Goal: Task Accomplishment & Management: Manage account settings

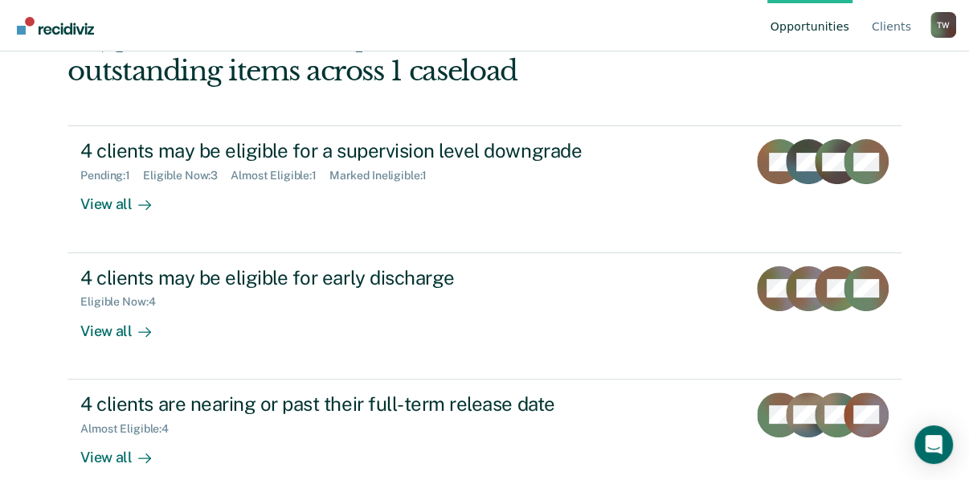
scroll to position [257, 0]
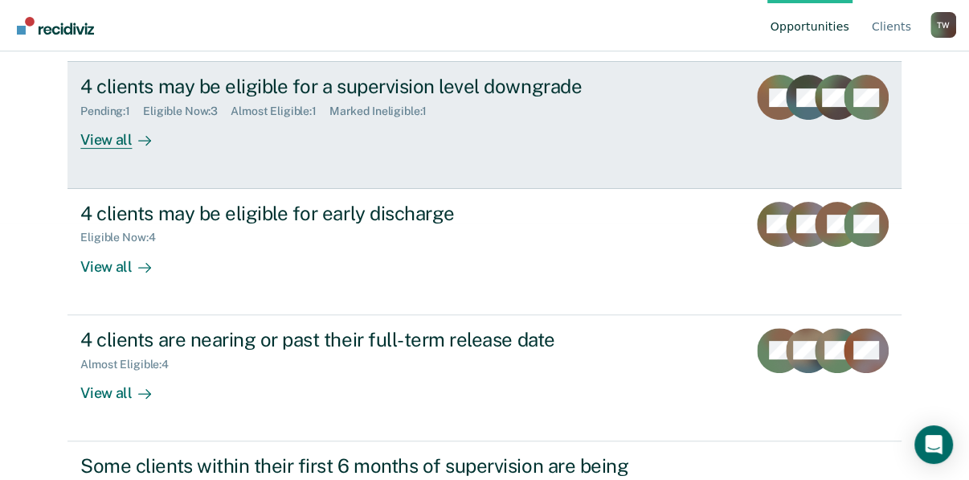
click at [116, 149] on div "View all" at bounding box center [125, 133] width 90 height 31
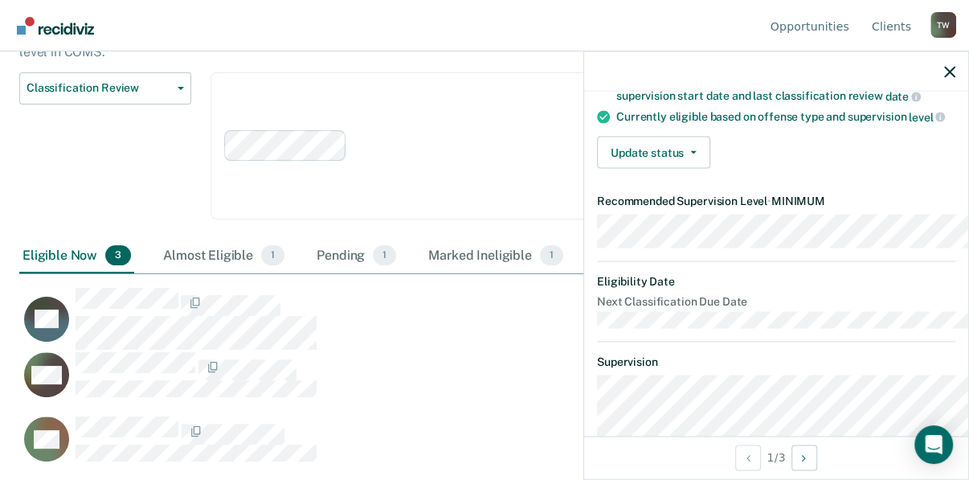
scroll to position [141, 0]
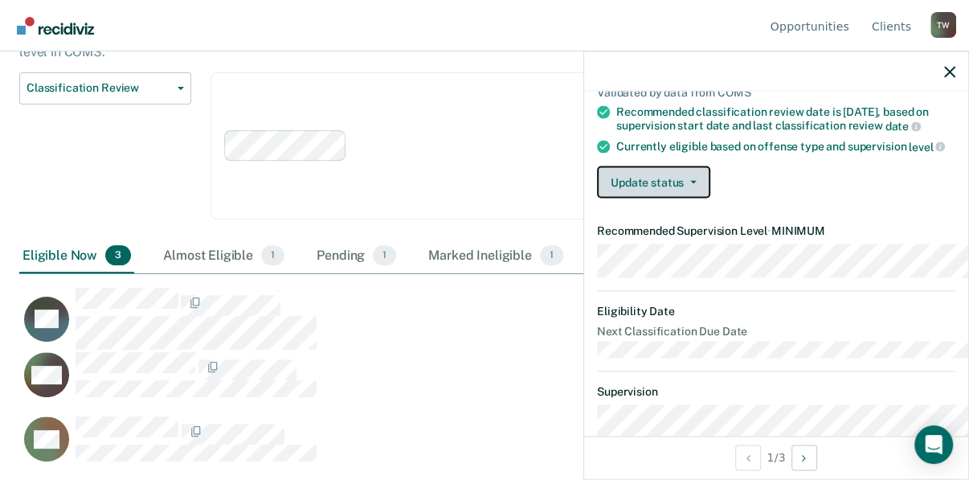
click at [625, 198] on button "Update status" at bounding box center [653, 182] width 113 height 32
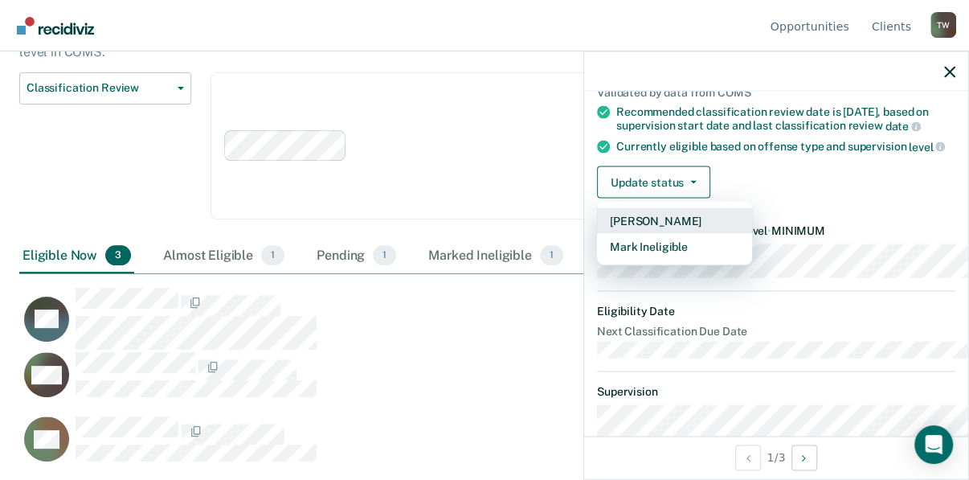
click at [598, 234] on button "[PERSON_NAME]" at bounding box center [674, 221] width 155 height 26
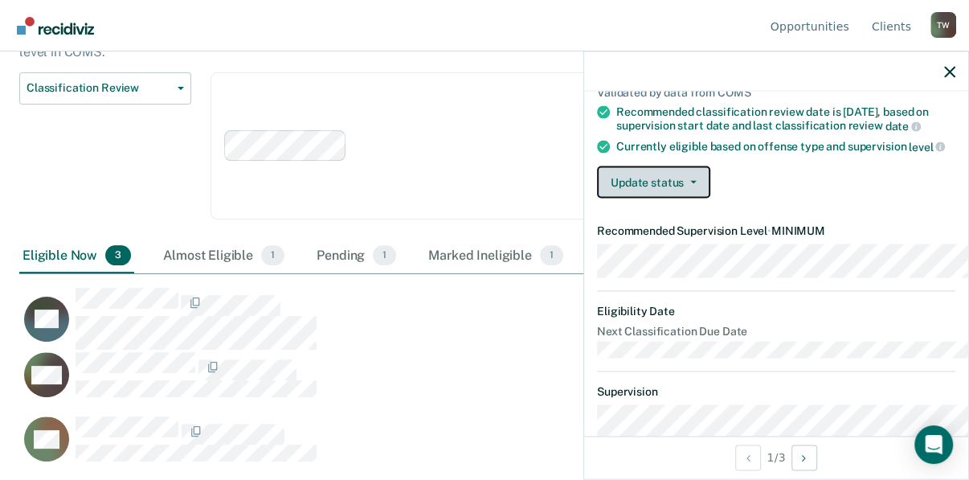
scroll to position [258, 0]
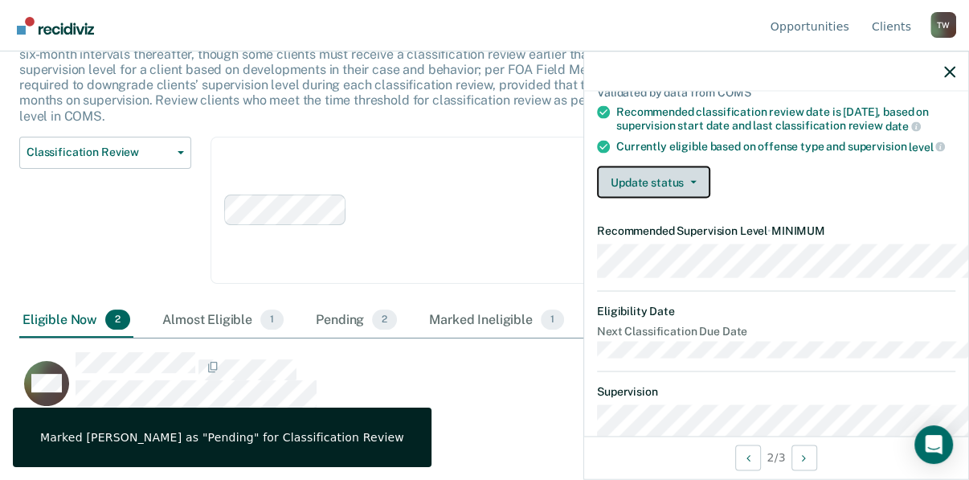
click at [628, 198] on button "Update status" at bounding box center [653, 182] width 113 height 32
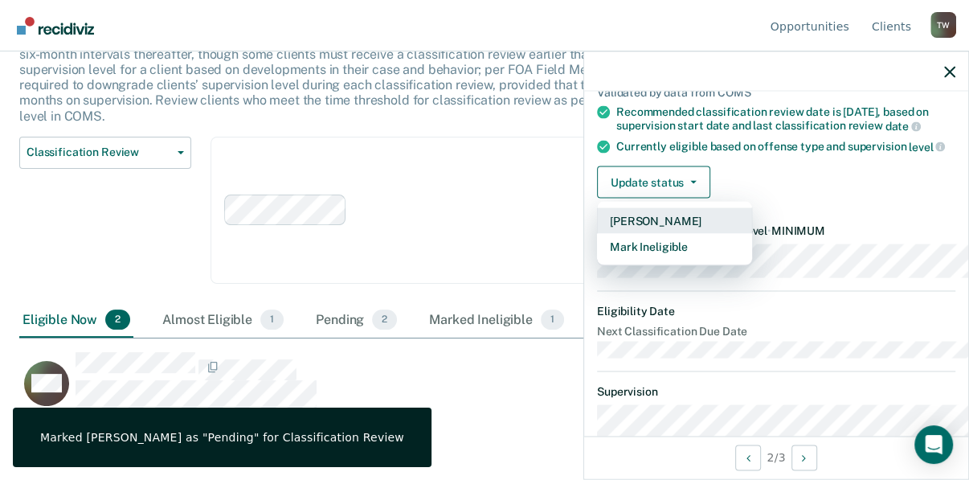
click at [597, 234] on button "[PERSON_NAME]" at bounding box center [674, 221] width 155 height 26
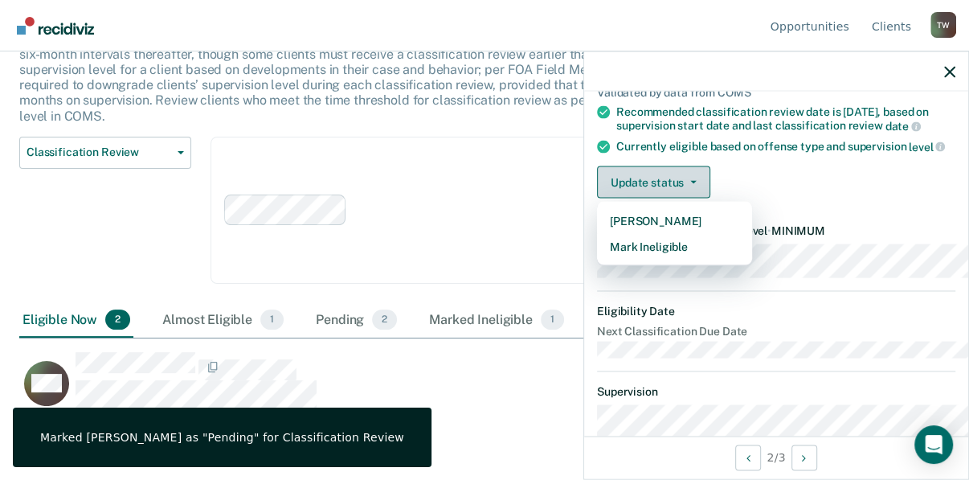
scroll to position [194, 0]
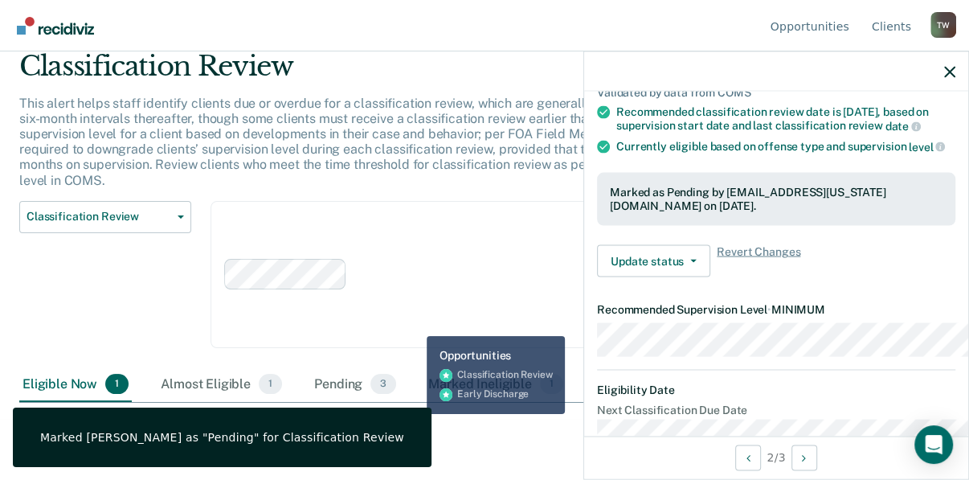
click at [414, 430] on div "DB" at bounding box center [412, 438] width 787 height 47
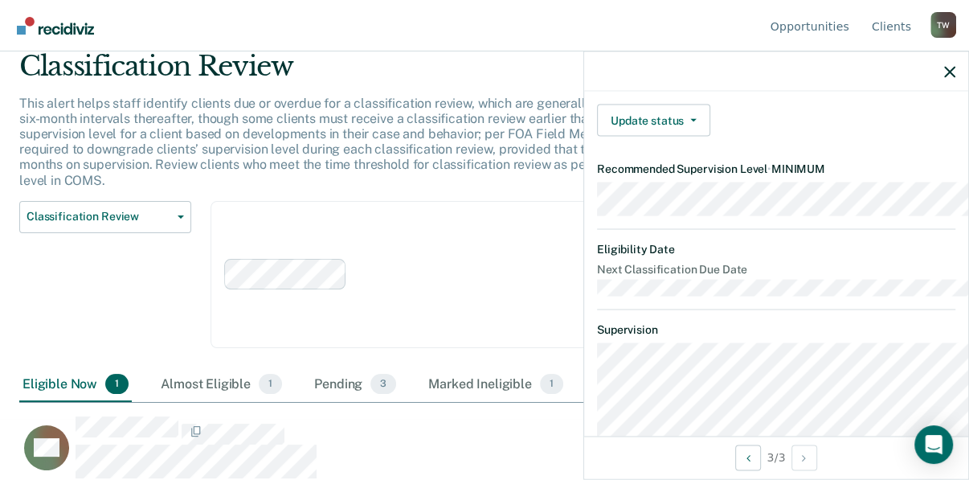
scroll to position [206, 0]
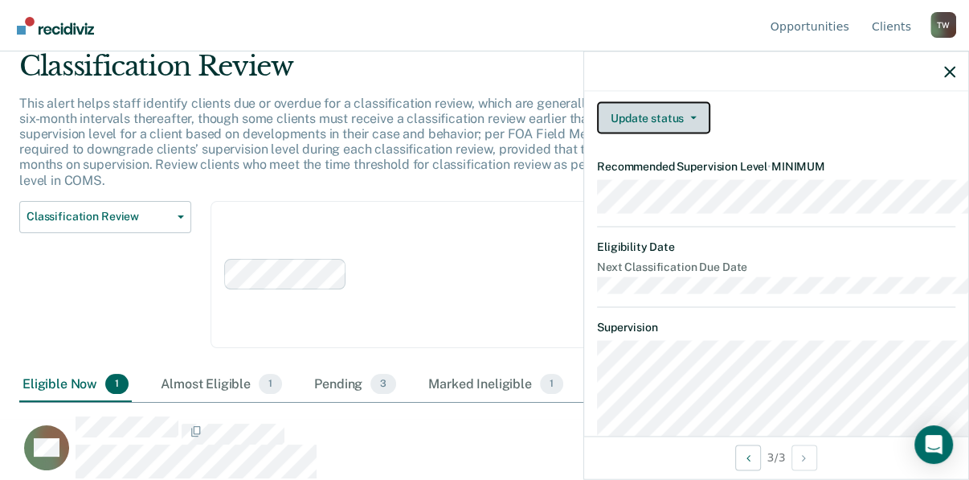
click at [690, 120] on icon "button" at bounding box center [693, 117] width 6 height 3
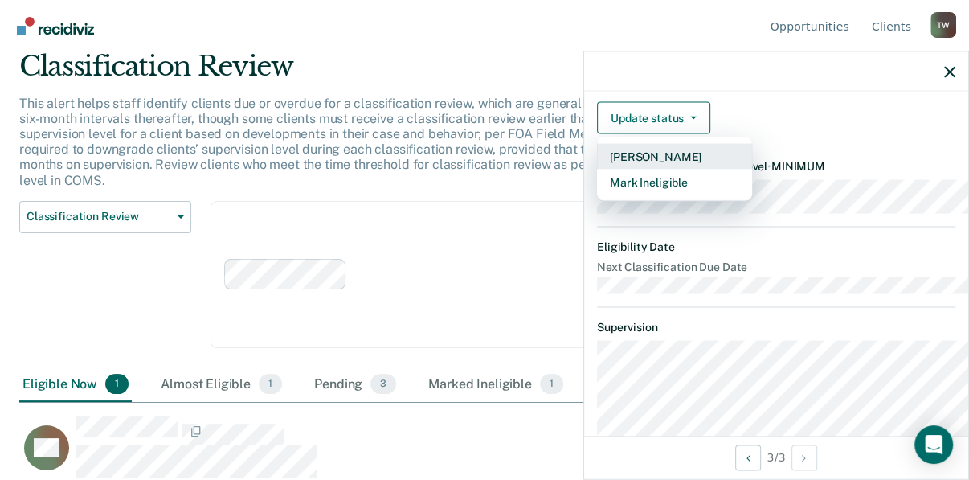
click at [597, 170] on button "[PERSON_NAME]" at bounding box center [674, 157] width 155 height 26
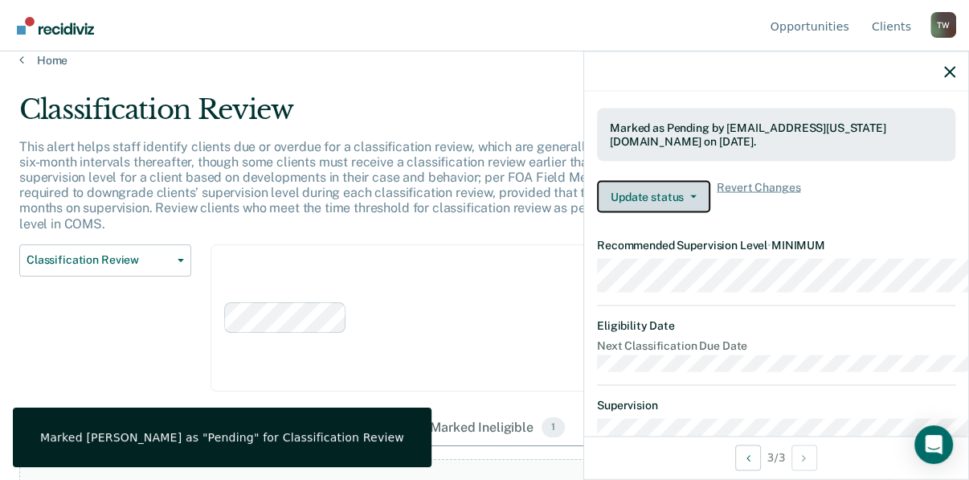
scroll to position [0, 0]
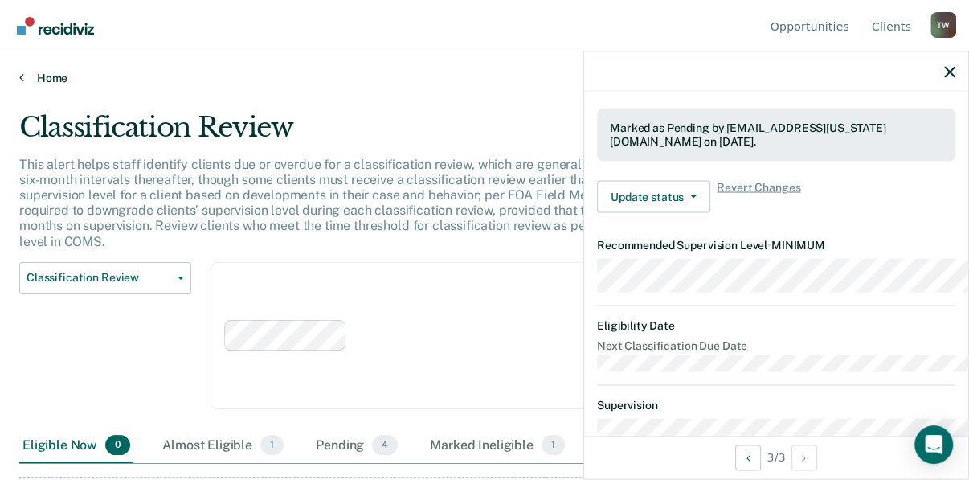
click at [24, 84] on icon at bounding box center [21, 77] width 5 height 13
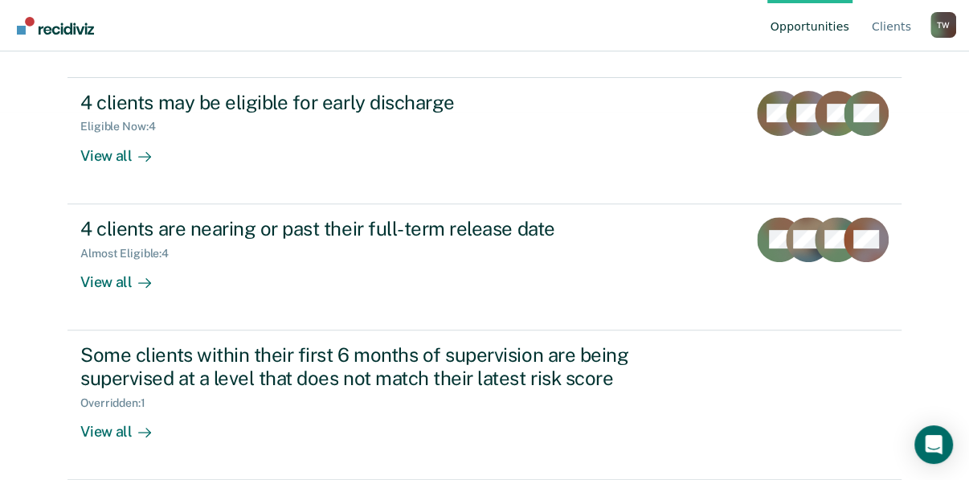
scroll to position [386, 0]
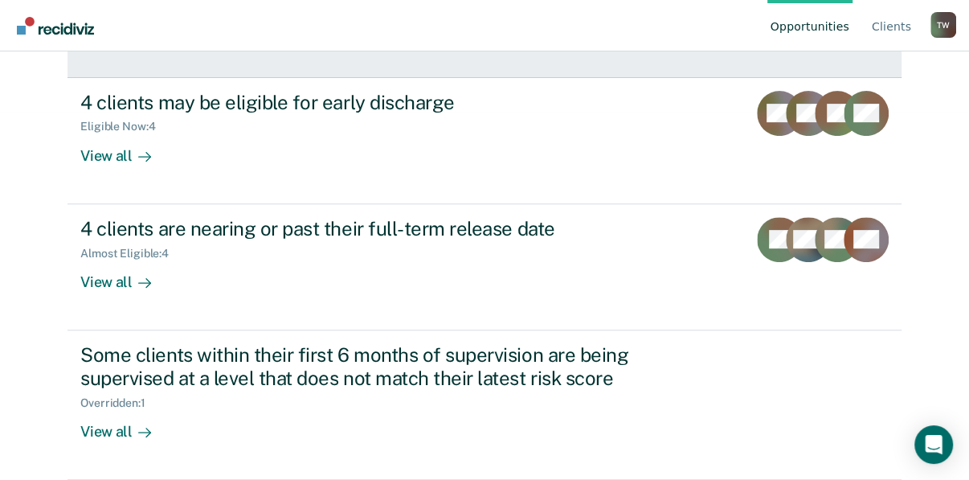
click at [121, 39] on div "View all" at bounding box center [125, 22] width 90 height 31
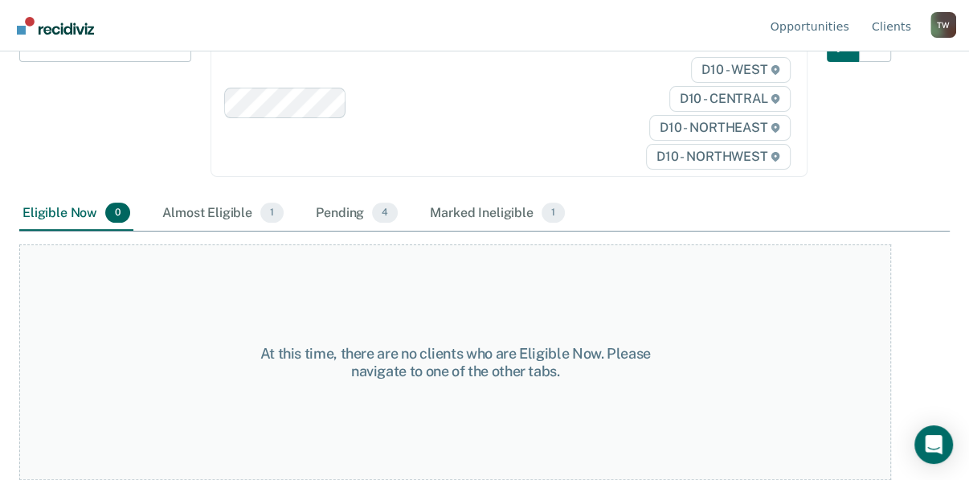
scroll to position [178, 0]
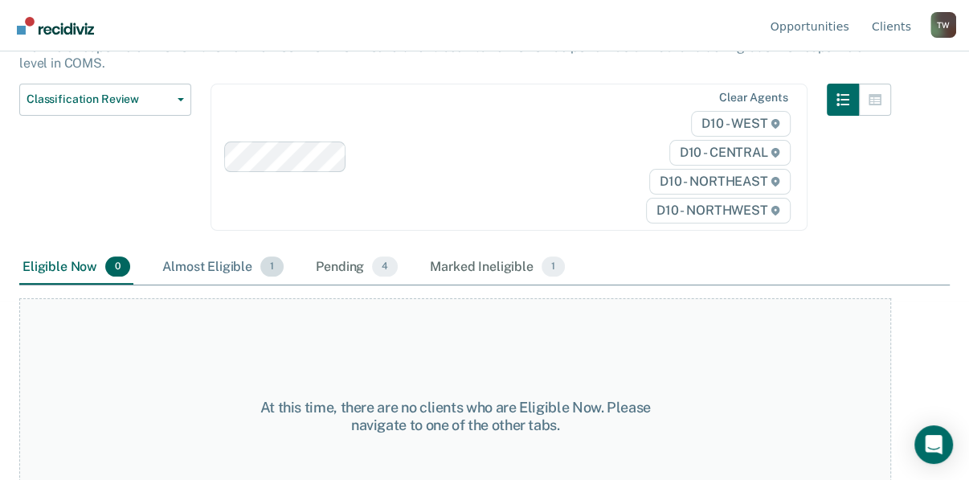
click at [268, 285] on div "Almost Eligible 1" at bounding box center [223, 267] width 128 height 35
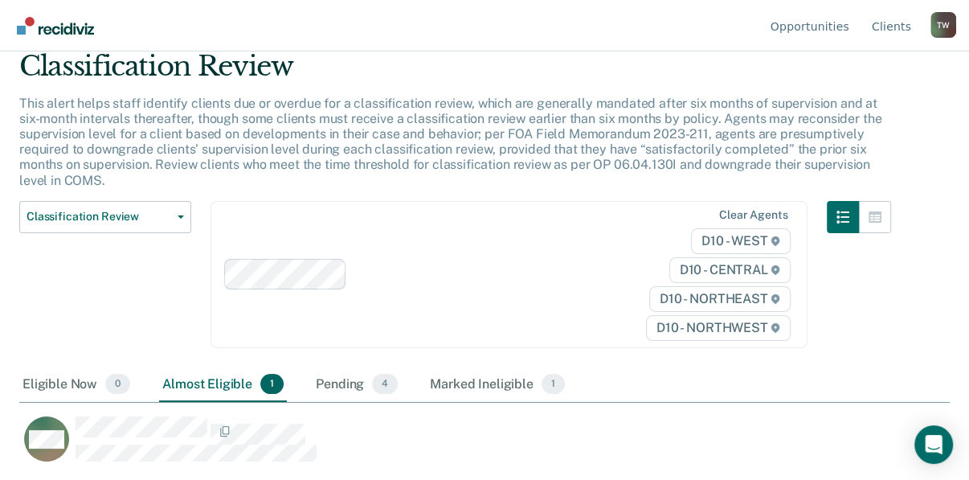
scroll to position [194, 0]
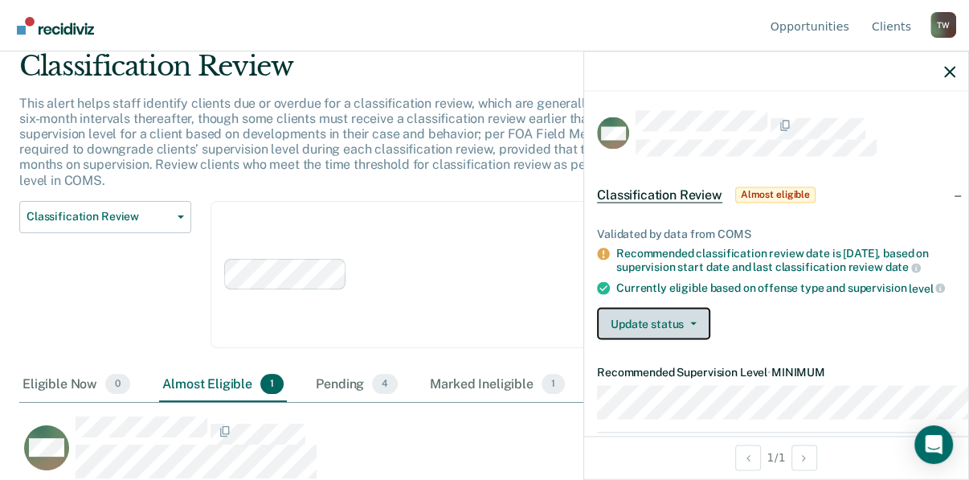
click at [628, 340] on button "Update status" at bounding box center [653, 324] width 113 height 32
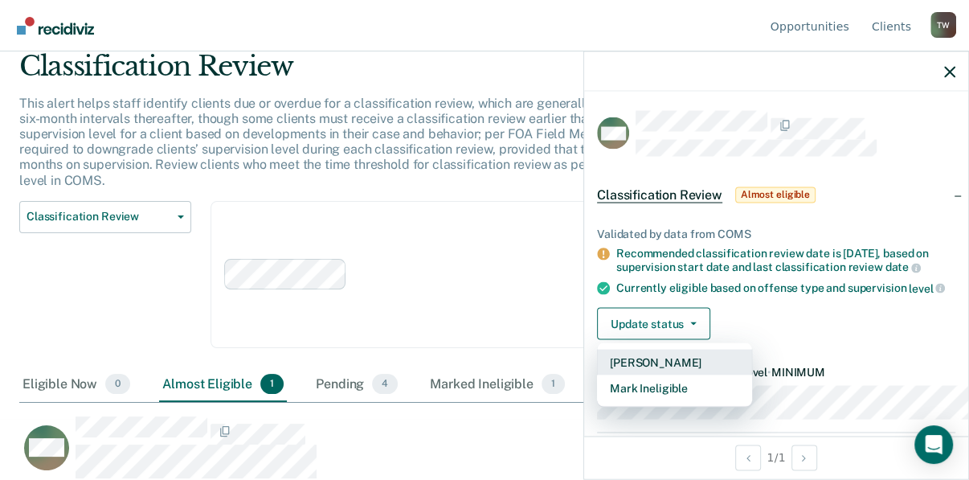
click at [597, 375] on button "[PERSON_NAME]" at bounding box center [674, 362] width 155 height 26
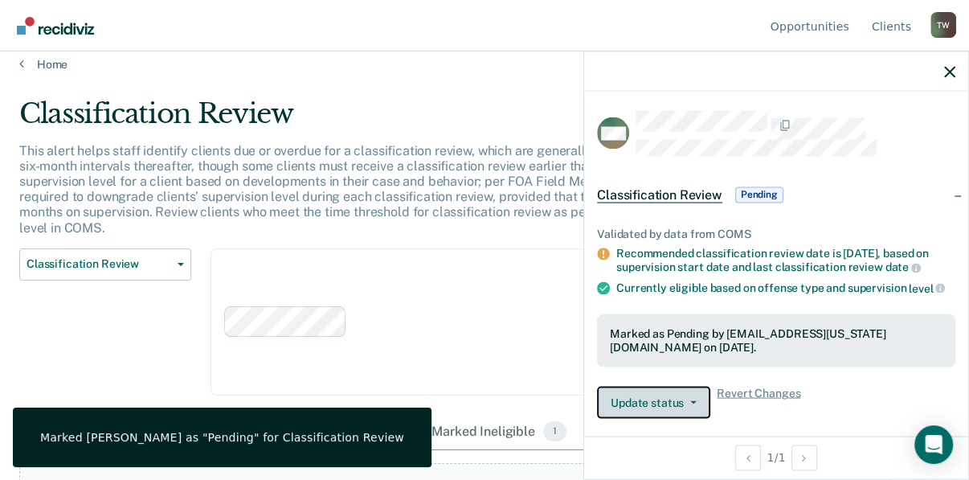
scroll to position [0, 0]
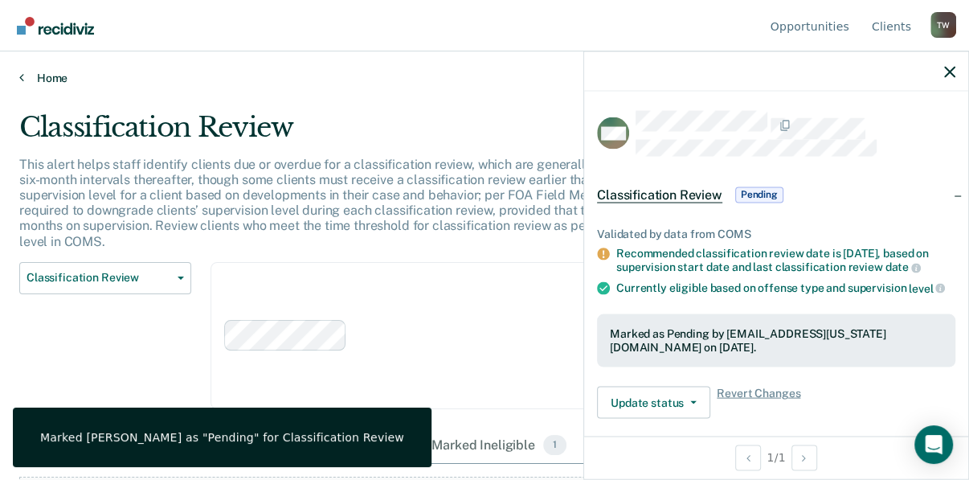
click at [43, 85] on link "Home" at bounding box center [484, 78] width 930 height 14
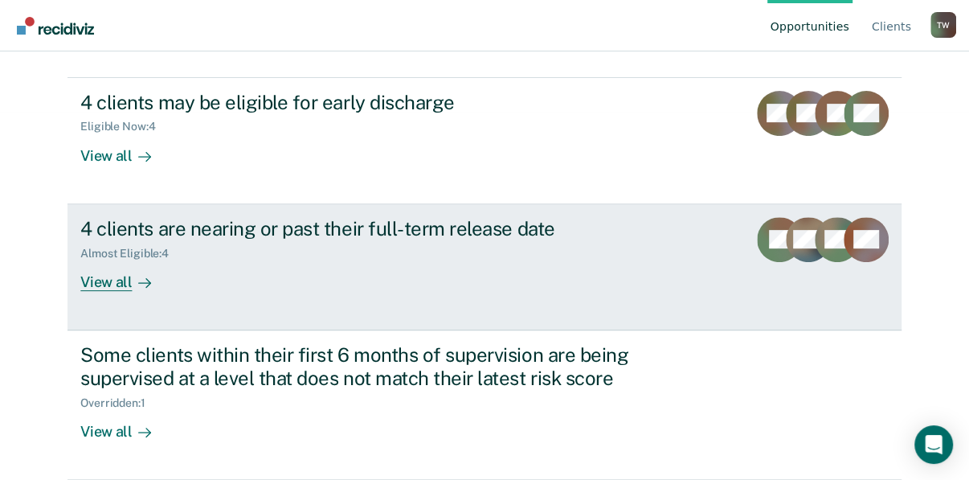
scroll to position [419, 0]
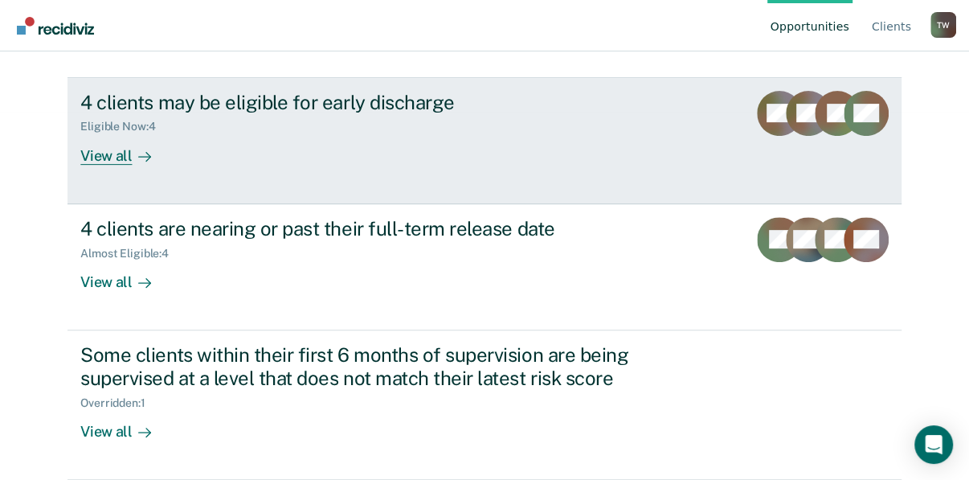
click at [101, 165] on div "View all" at bounding box center [125, 148] width 90 height 31
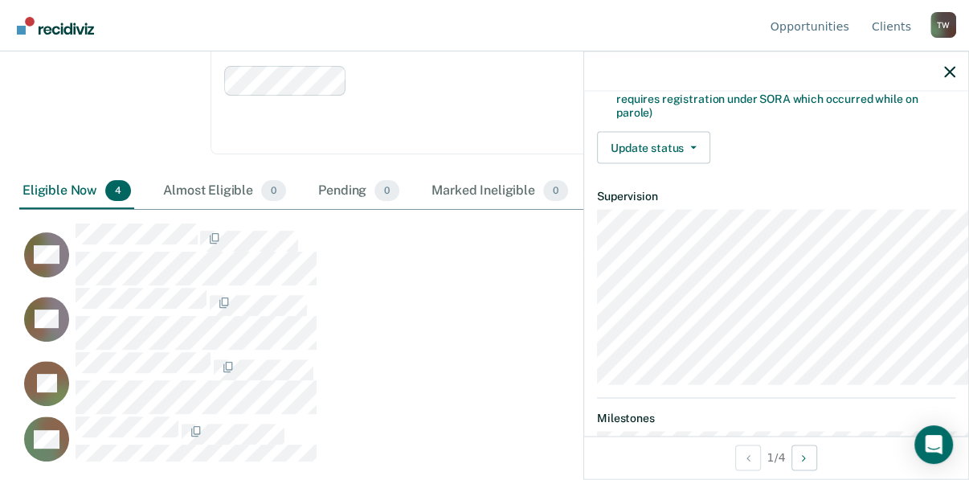
scroll to position [578, 0]
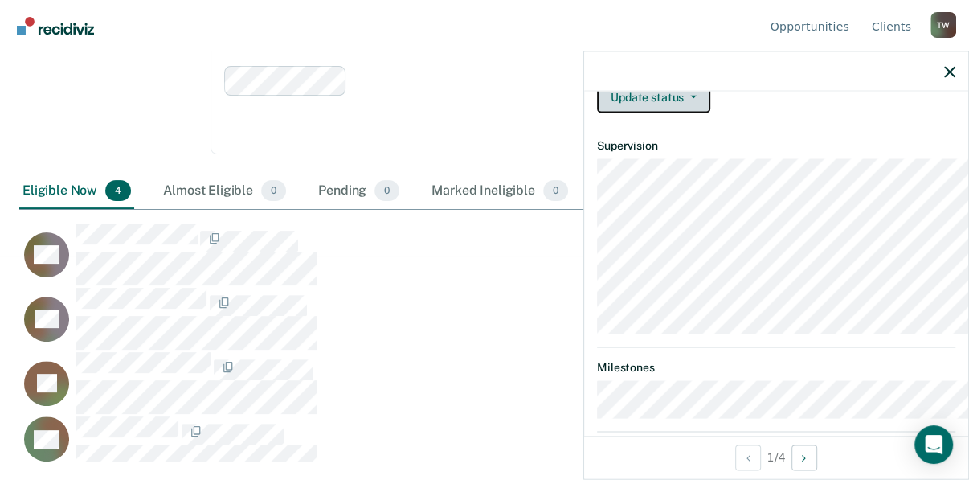
click at [690, 99] on icon "button" at bounding box center [693, 97] width 6 height 3
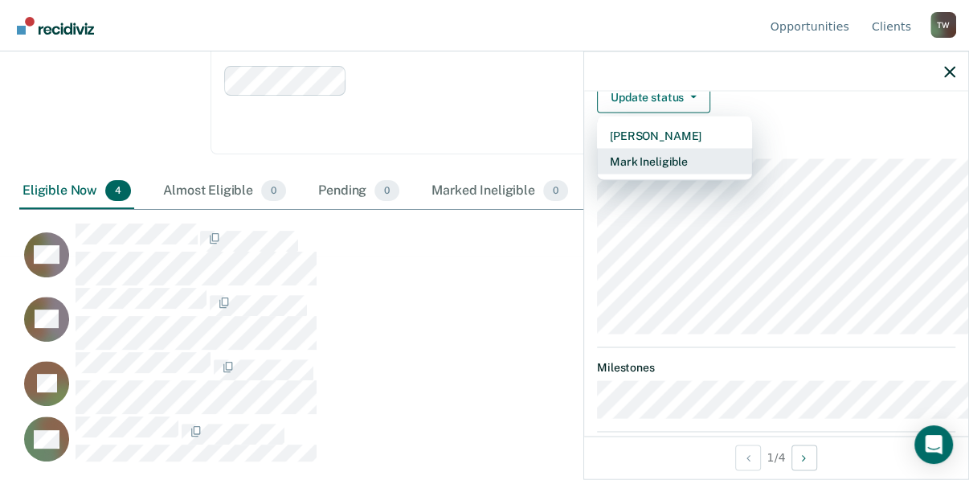
click at [598, 174] on button "Mark Ineligible" at bounding box center [674, 162] width 155 height 26
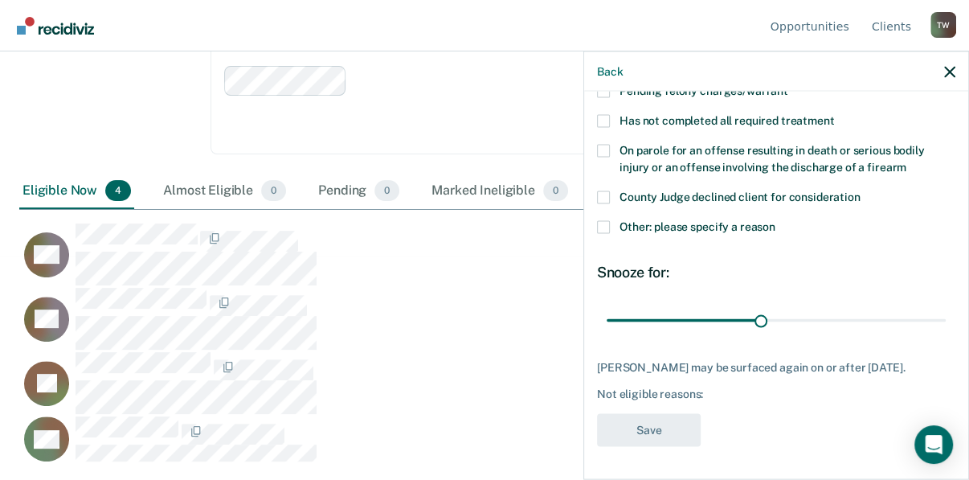
scroll to position [497, 0]
click at [597, 234] on span at bounding box center [603, 227] width 13 height 13
click at [775, 221] on input "Other: please specify a reason" at bounding box center [775, 221] width 0 height 0
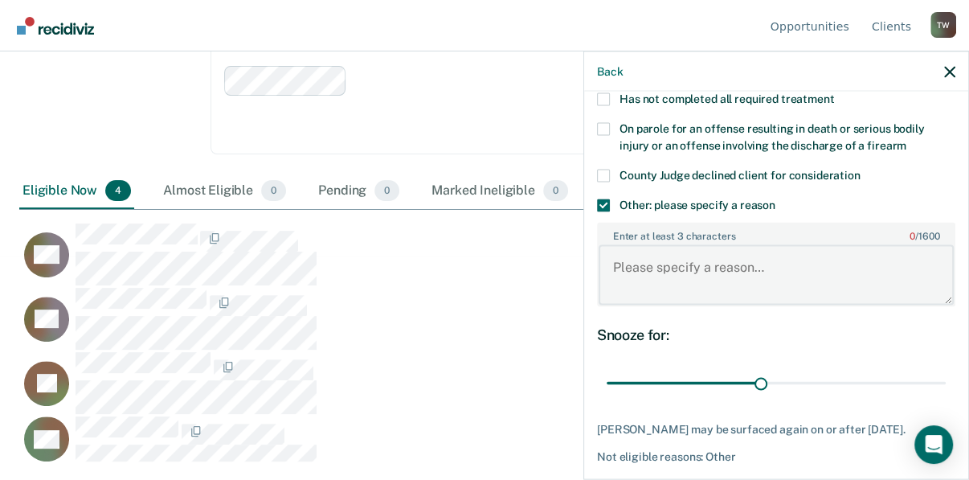
click at [599, 305] on textarea "Enter at least 3 characters 0 / 1600" at bounding box center [776, 274] width 355 height 59
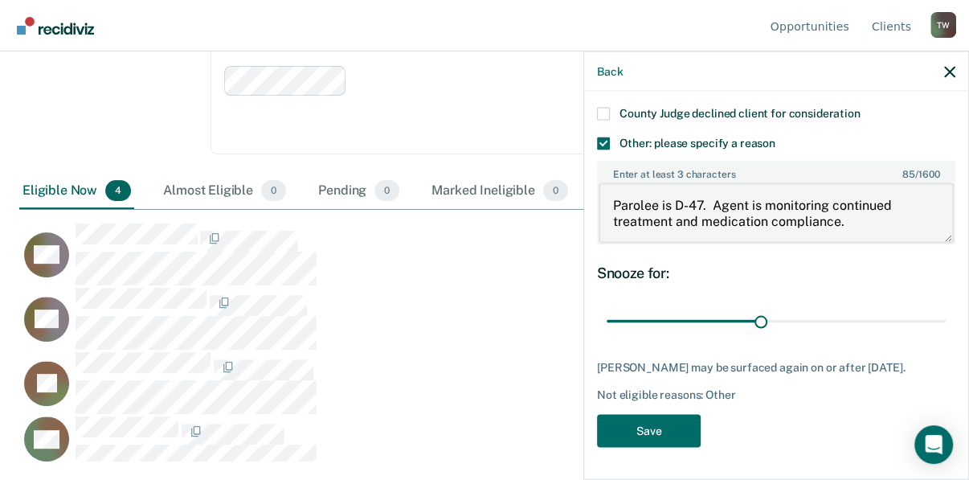
scroll to position [730, 0]
type textarea "Parolee is D-47. Agent is monitoring continued treatment and medication complia…"
click at [597, 420] on button "Save" at bounding box center [649, 430] width 104 height 33
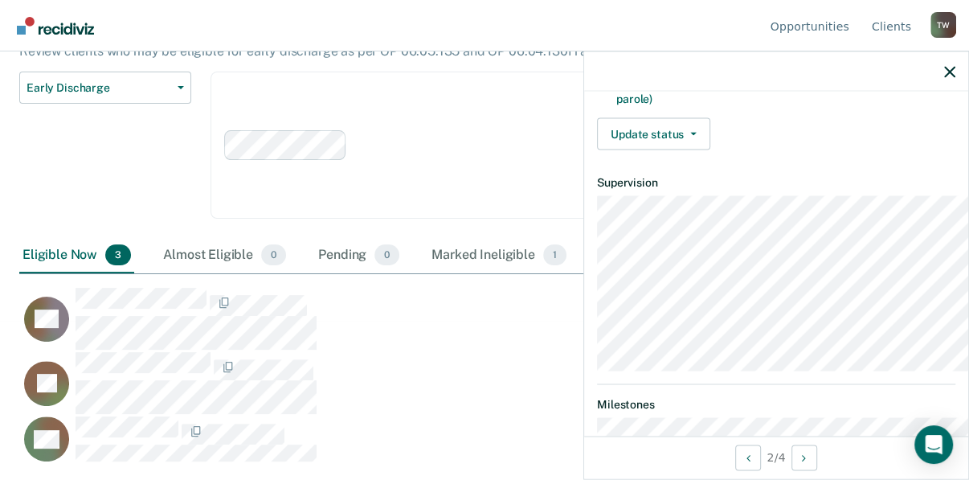
scroll to position [541, 0]
click at [597, 151] on button "Update status" at bounding box center [653, 135] width 113 height 32
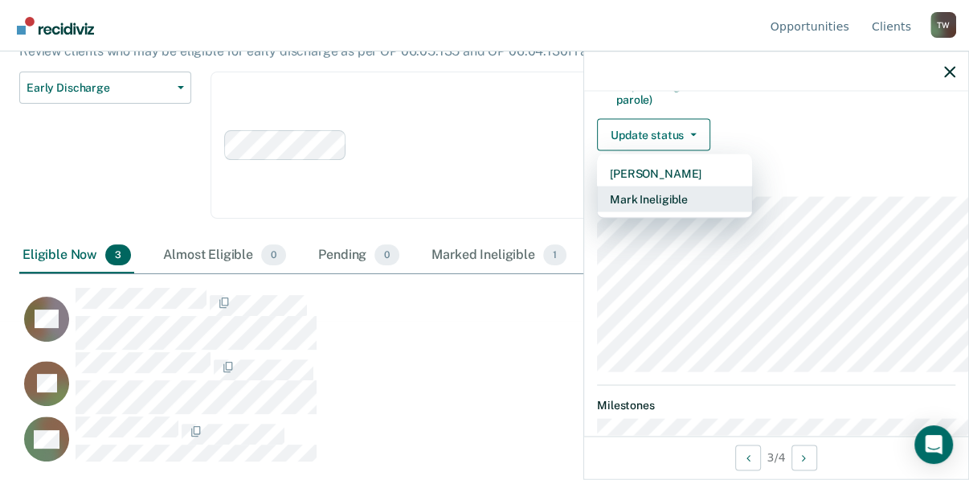
click at [600, 212] on button "Mark Ineligible" at bounding box center [674, 199] width 155 height 26
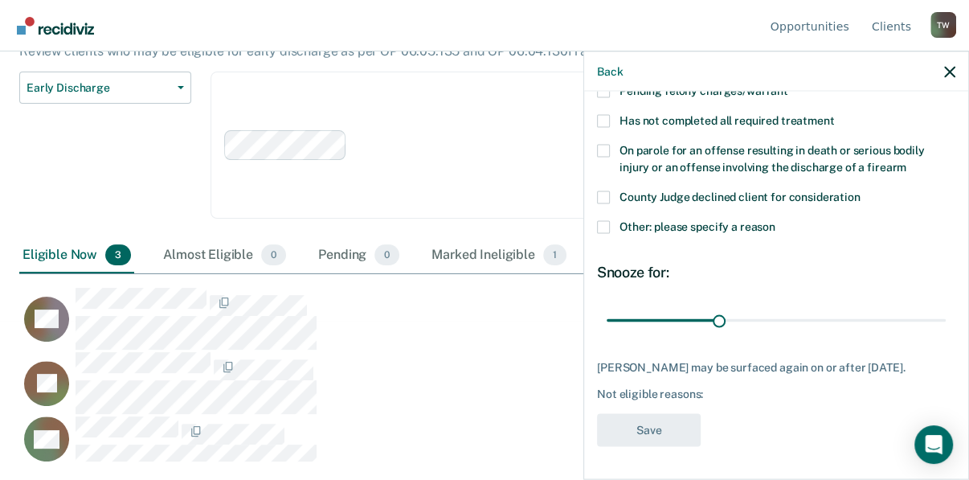
scroll to position [497, 0]
click at [597, 234] on span at bounding box center [603, 227] width 13 height 13
click at [775, 221] on input "Other: please specify a reason" at bounding box center [775, 221] width 0 height 0
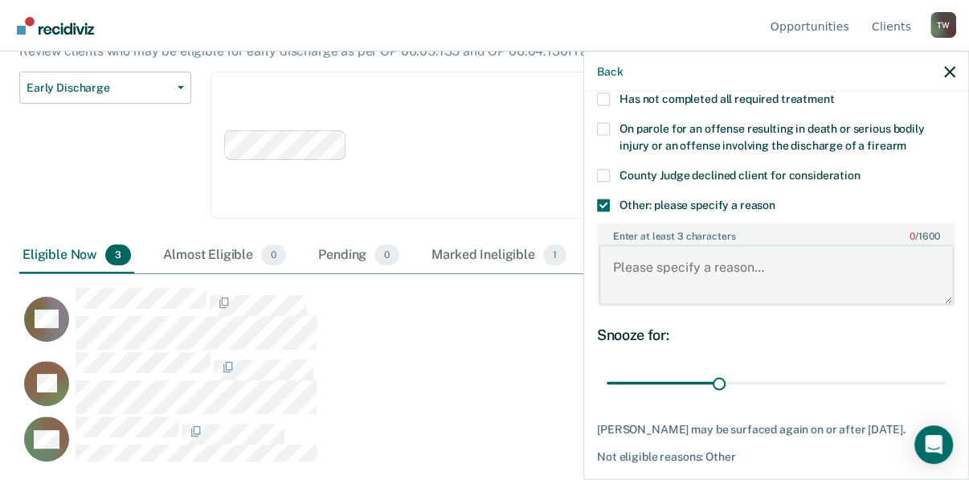
click at [599, 305] on textarea "Enter at least 3 characters 0 / 1600" at bounding box center [776, 274] width 355 height 59
click at [597, 106] on span at bounding box center [603, 99] width 13 height 13
click at [834, 93] on input "Has not completed all required treatment" at bounding box center [834, 93] width 0 height 0
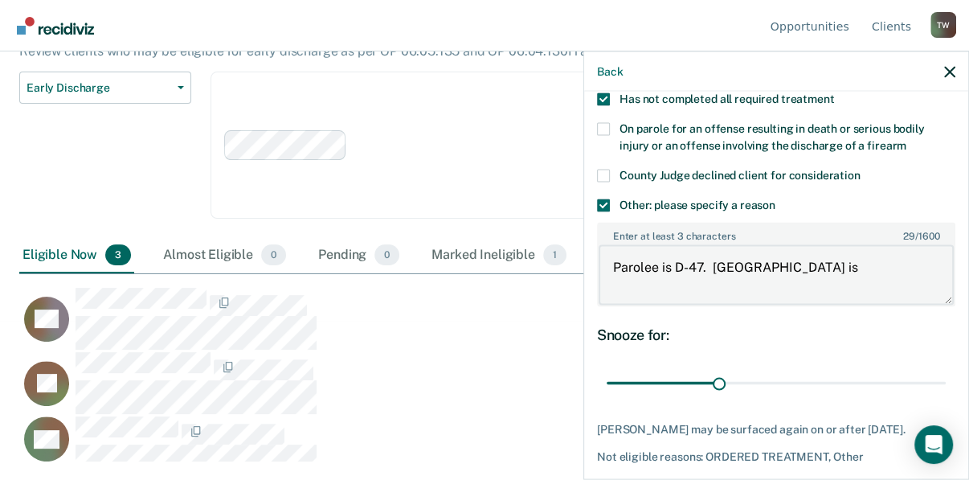
click at [758, 305] on textarea "Parolee is D-47. [GEOGRAPHIC_DATA] is" at bounding box center [776, 274] width 355 height 59
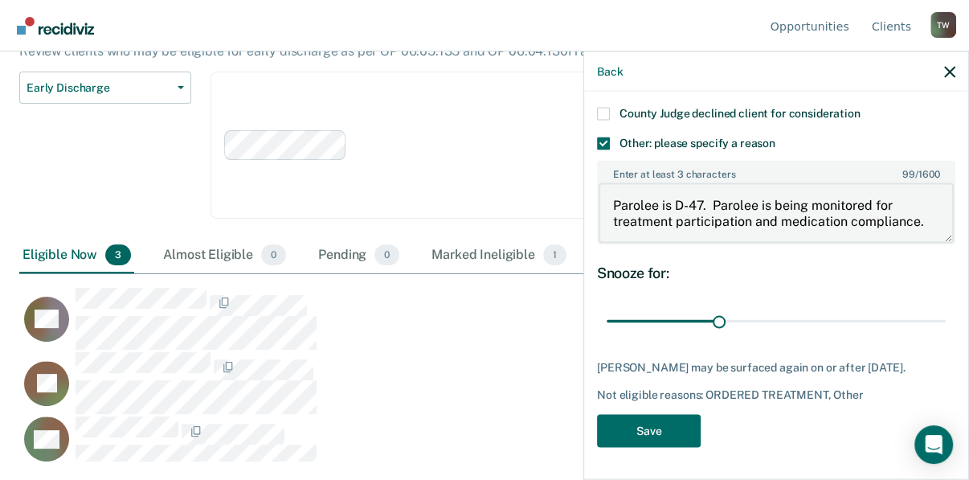
scroll to position [730, 0]
type textarea "Parolee is D-47. Parolee is being monitored for treatment participation and med…"
click at [597, 419] on button "Save" at bounding box center [649, 430] width 104 height 33
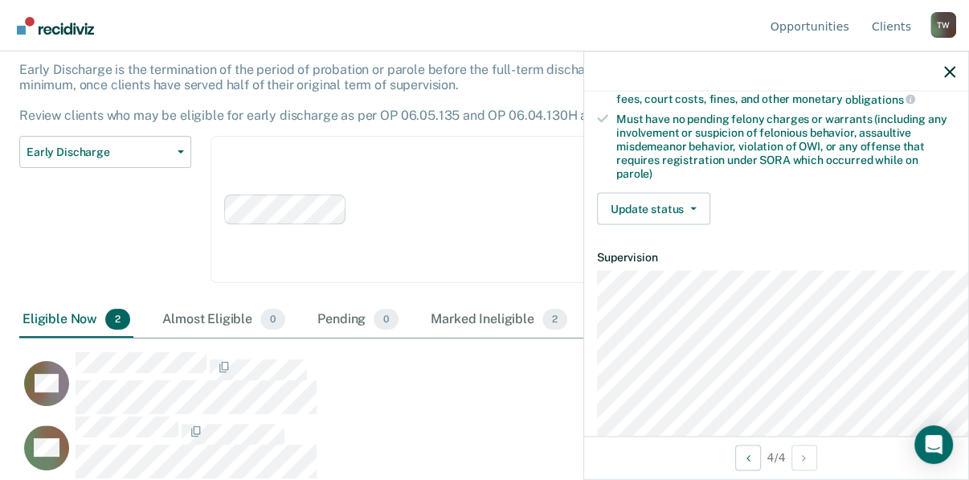
scroll to position [514, 0]
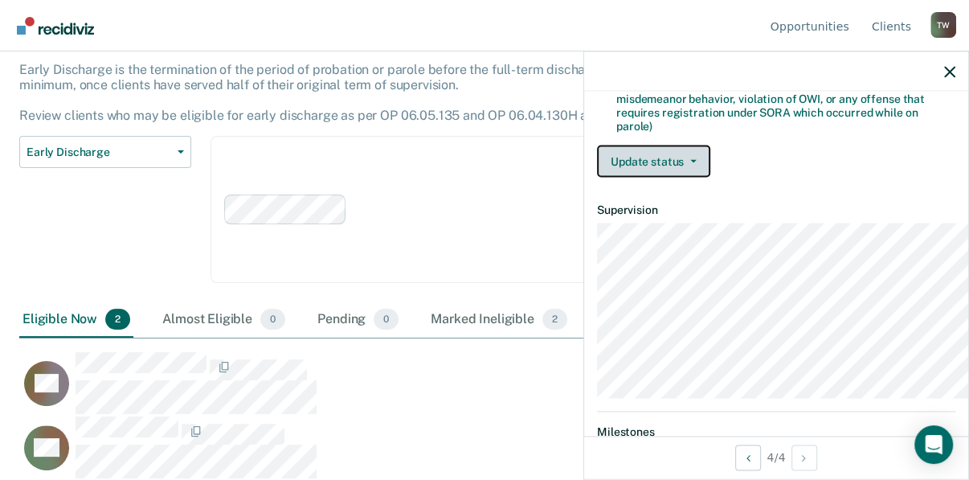
click at [624, 178] on button "Update status" at bounding box center [653, 161] width 113 height 32
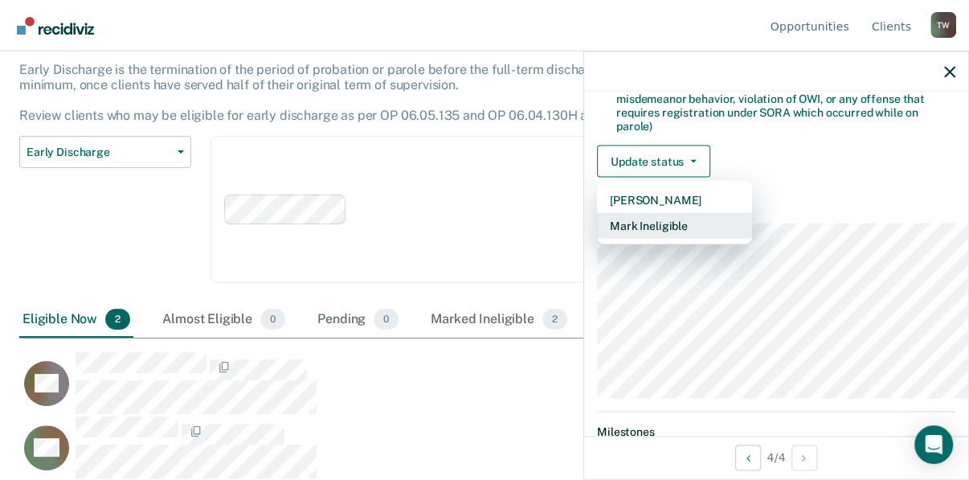
click at [597, 239] on button "Mark Ineligible" at bounding box center [674, 226] width 155 height 26
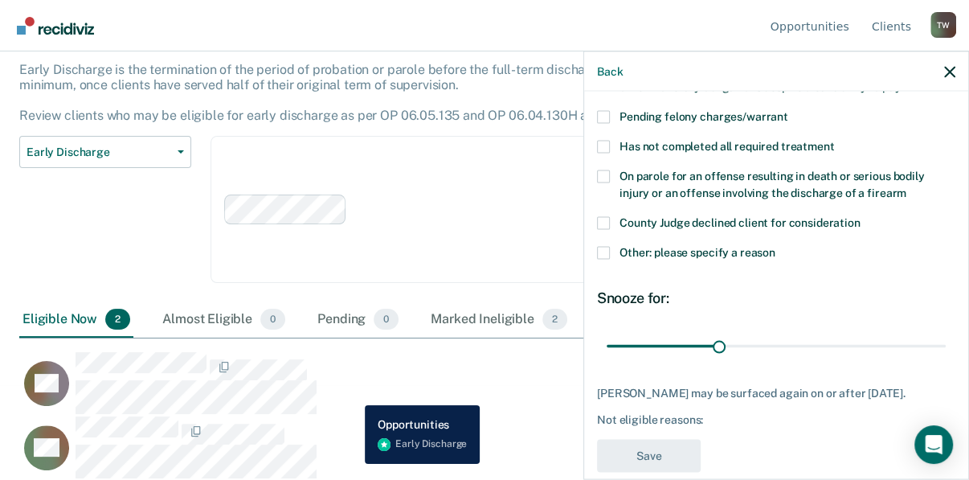
scroll to position [2, 0]
